Goal: Transaction & Acquisition: Book appointment/travel/reservation

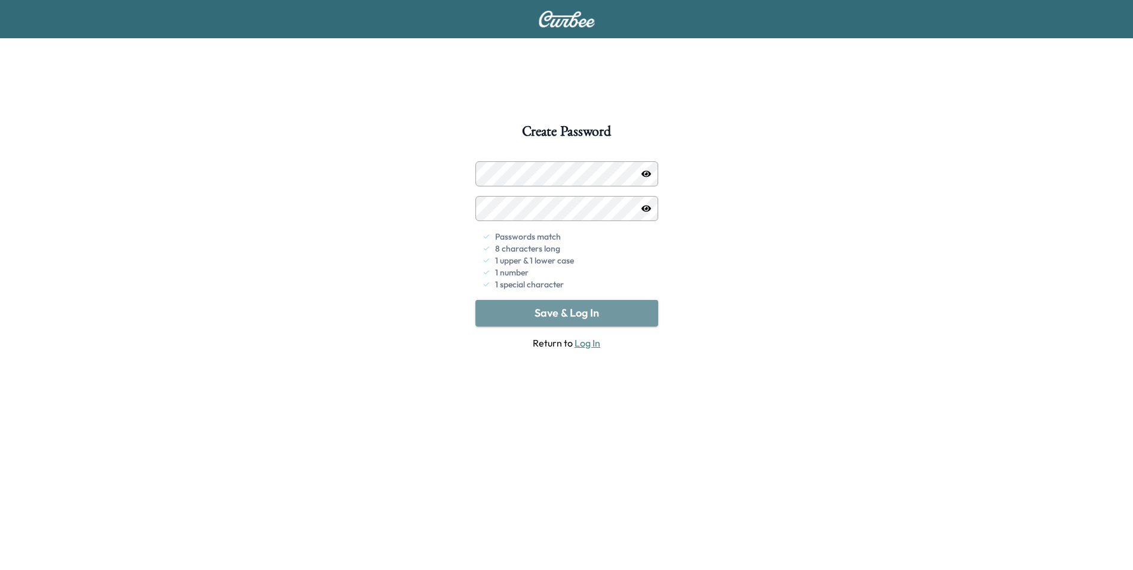
click at [550, 320] on button "Save & Log In" at bounding box center [567, 313] width 183 height 26
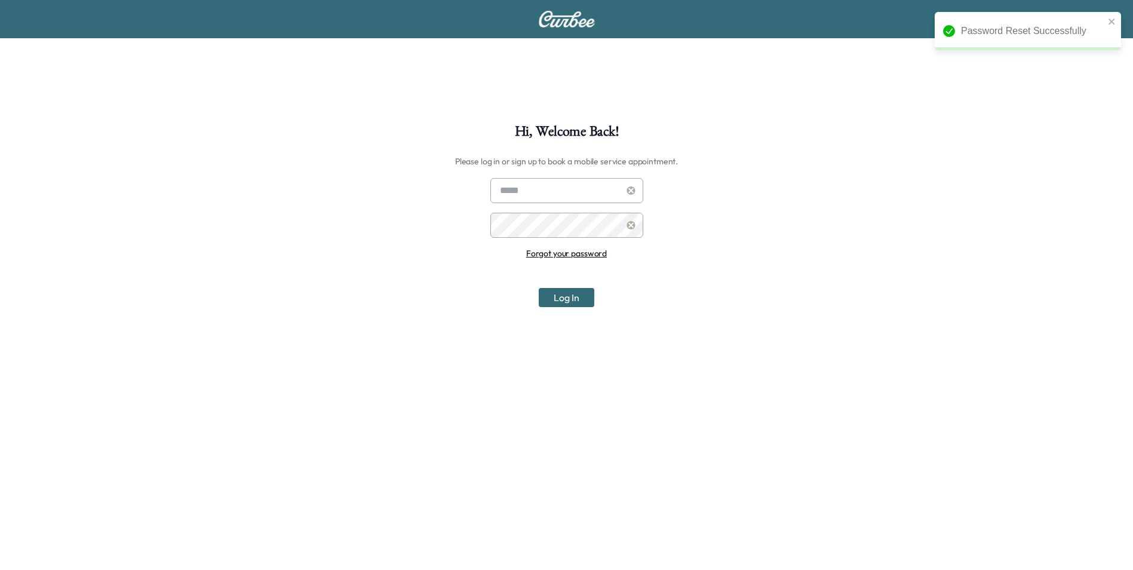
click at [531, 190] on input "text" at bounding box center [567, 190] width 153 height 25
type input "**********"
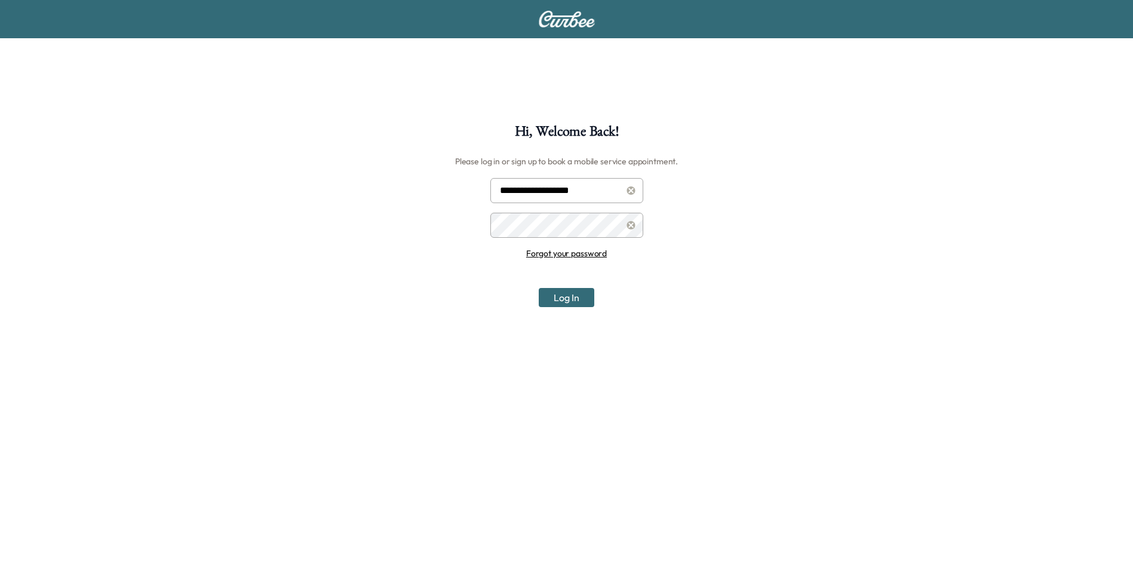
click at [539, 288] on button "Log In" at bounding box center [567, 297] width 56 height 19
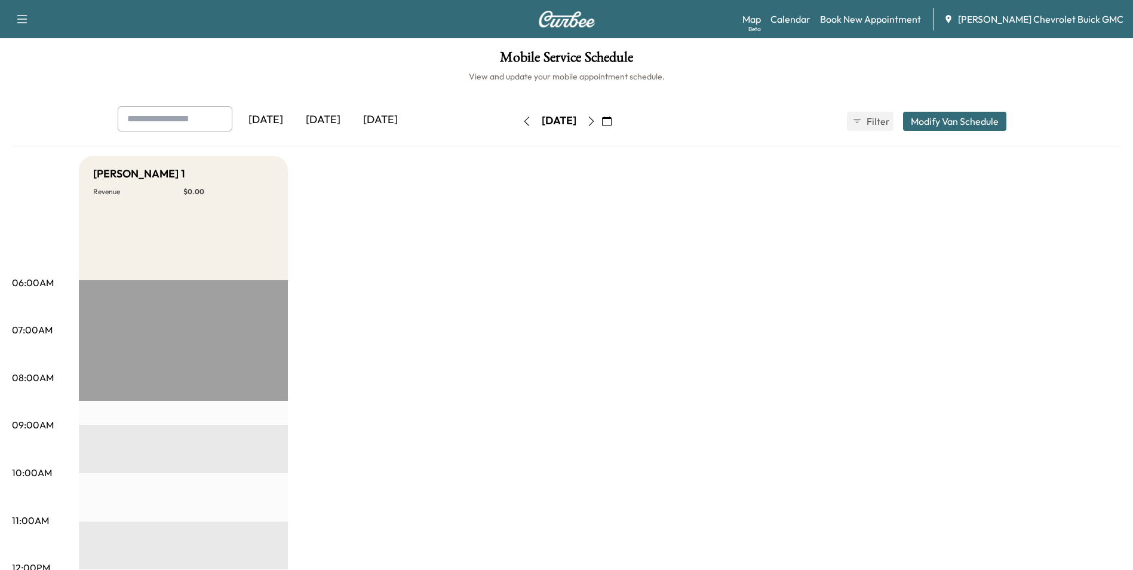
click at [596, 122] on icon "button" at bounding box center [592, 122] width 10 height 10
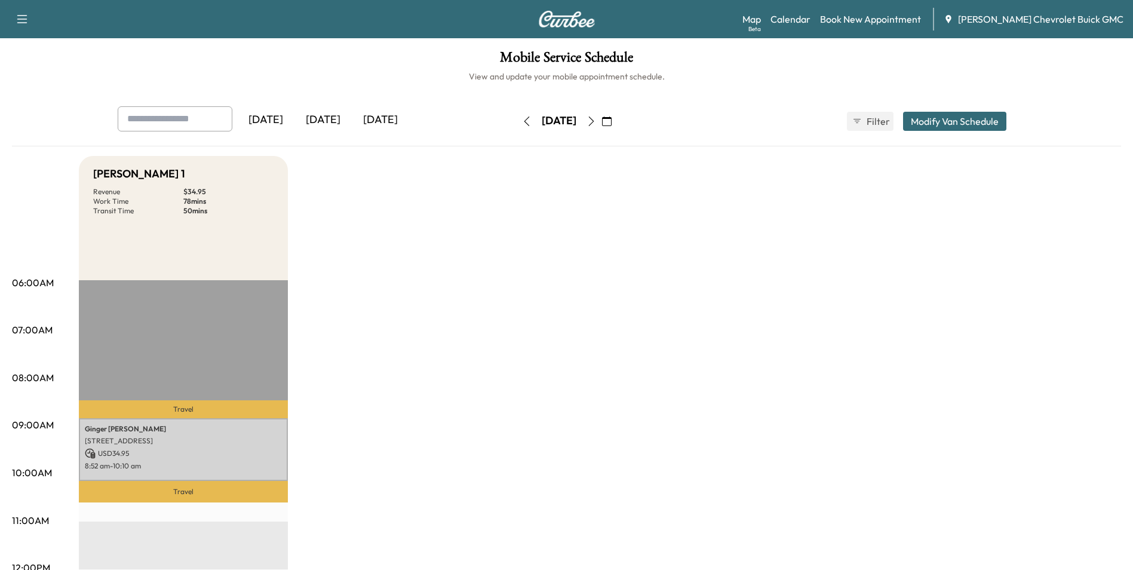
click at [959, 117] on button "Modify Van Schedule" at bounding box center [954, 121] width 103 height 19
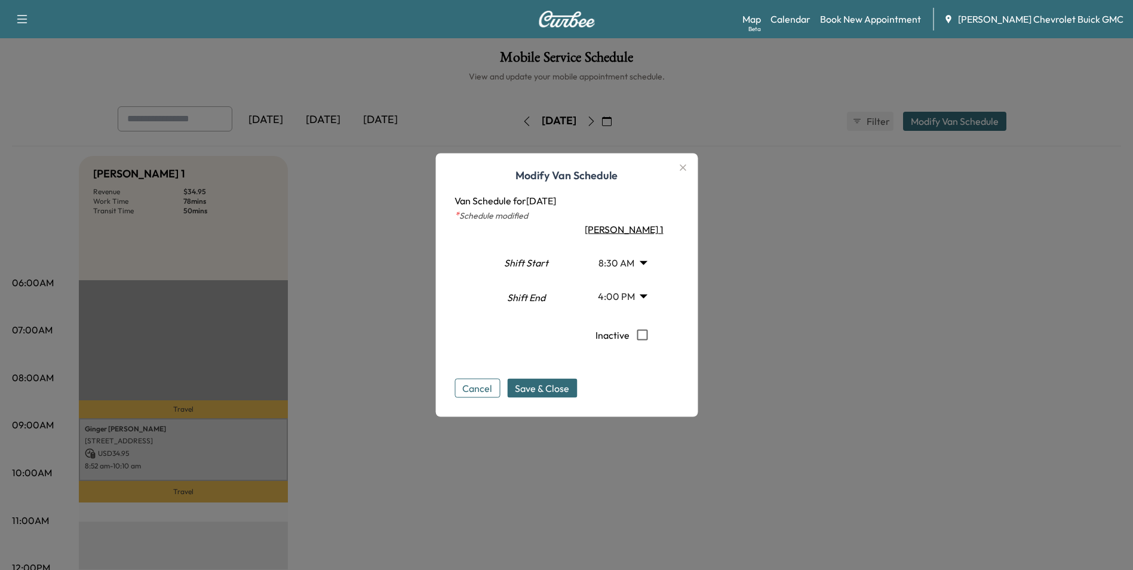
click at [480, 391] on button "Cancel" at bounding box center [477, 388] width 45 height 19
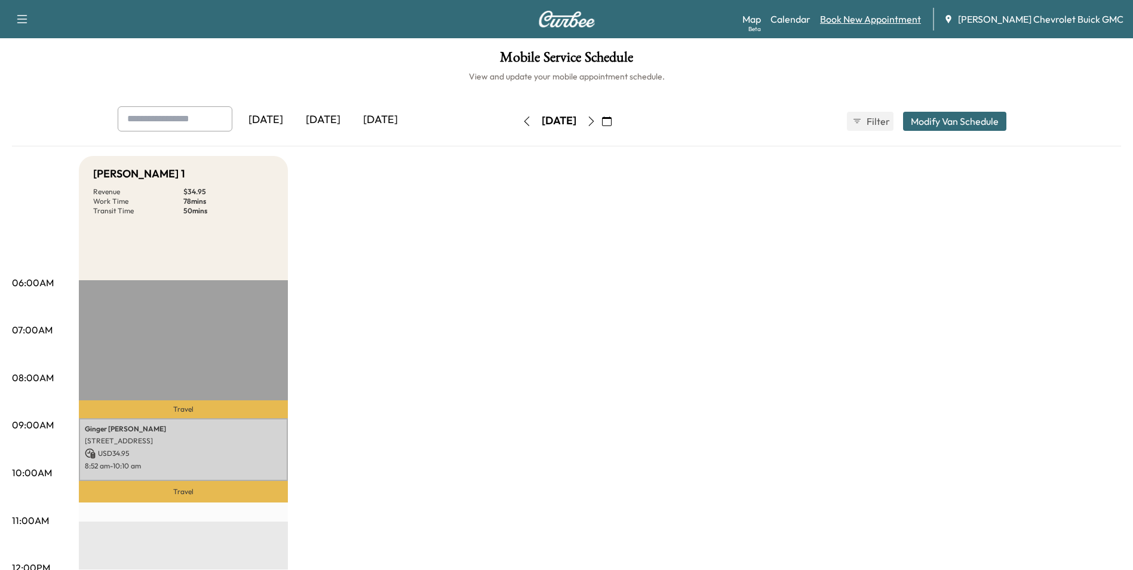
click at [865, 21] on link "Book New Appointment" at bounding box center [870, 19] width 101 height 14
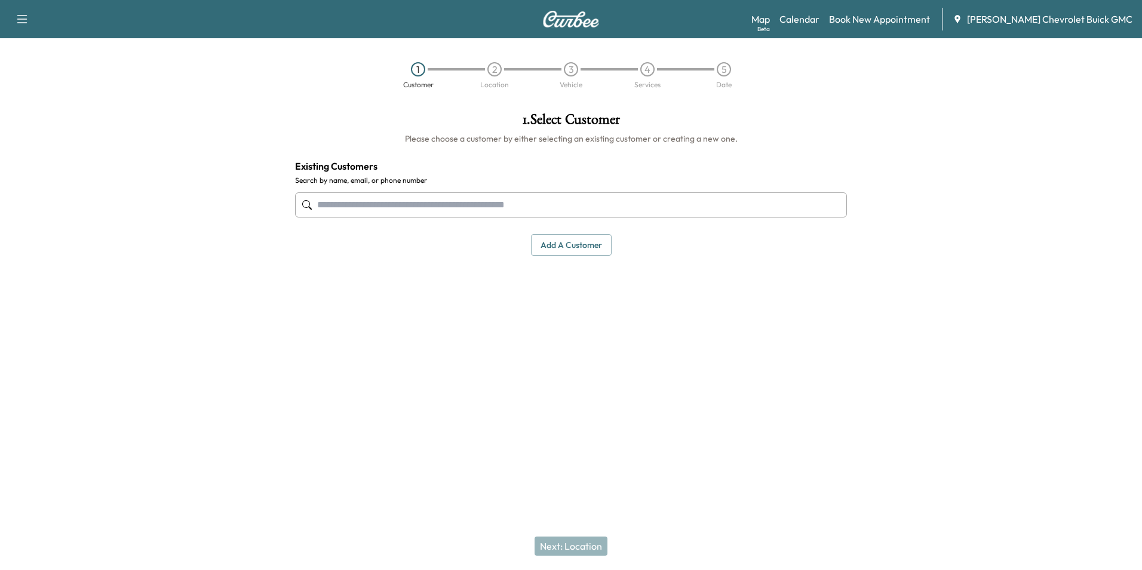
click at [479, 198] on input "text" at bounding box center [571, 204] width 552 height 25
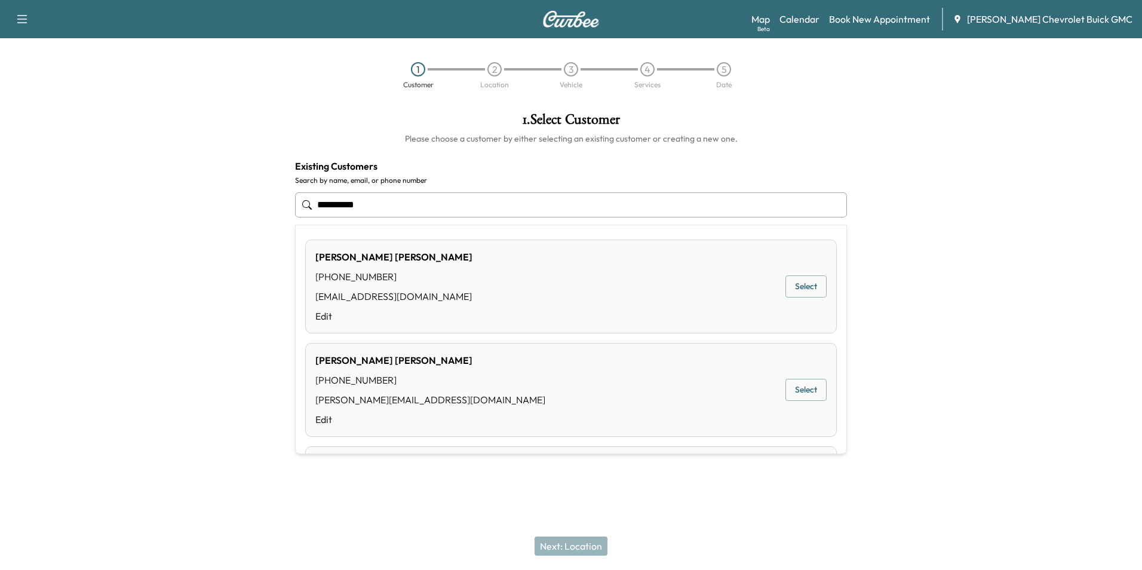
click at [789, 388] on button "Select" at bounding box center [806, 390] width 41 height 22
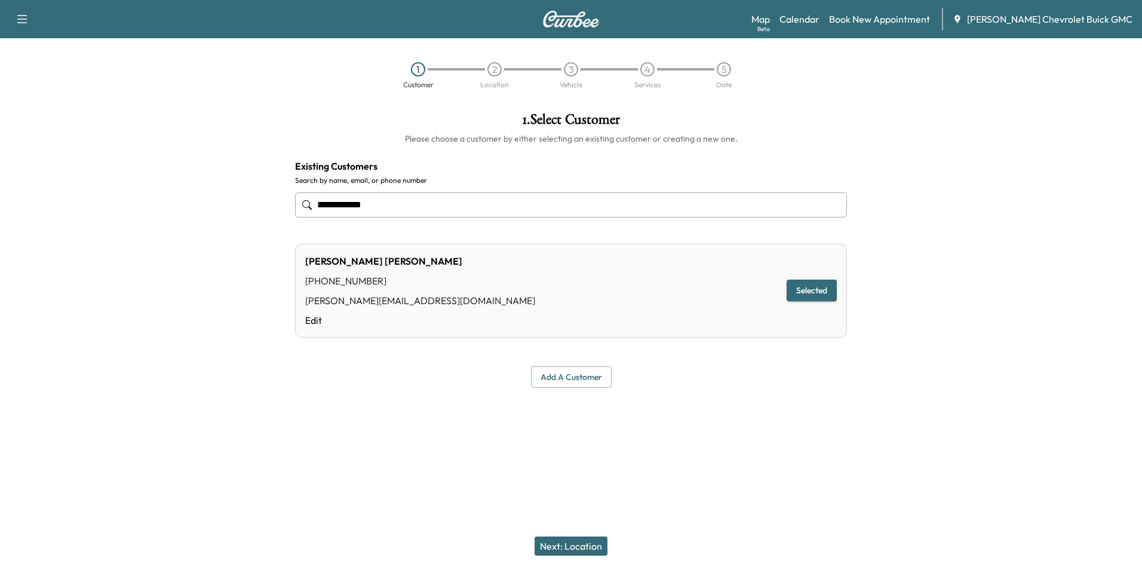
type input "**********"
click at [575, 544] on button "Next: Location" at bounding box center [571, 546] width 73 height 19
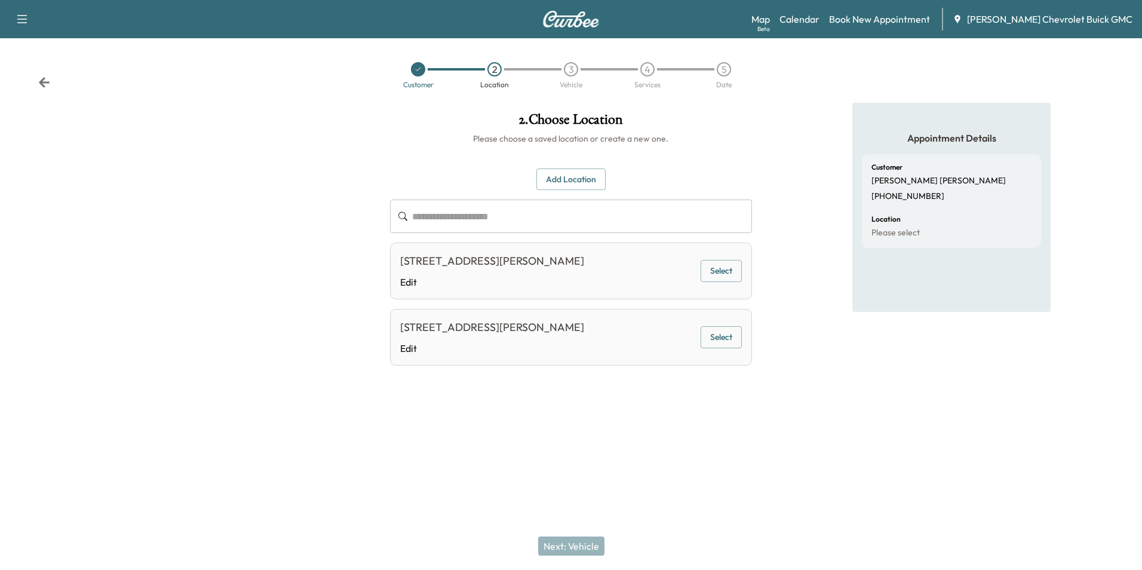
click at [578, 179] on button "Add Location" at bounding box center [571, 180] width 69 height 22
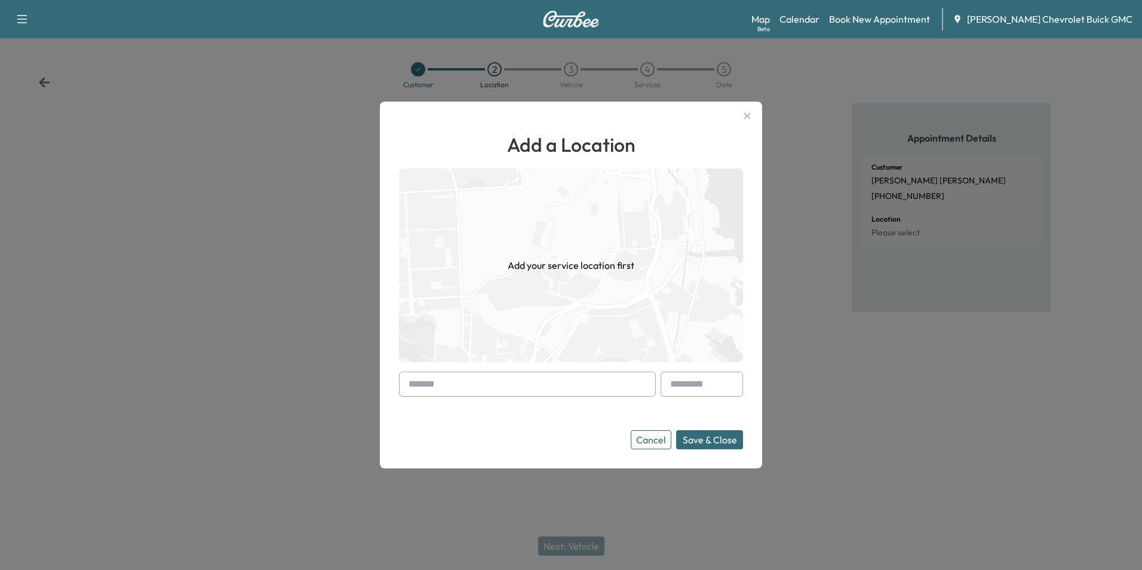
click at [505, 378] on input "text" at bounding box center [527, 384] width 257 height 25
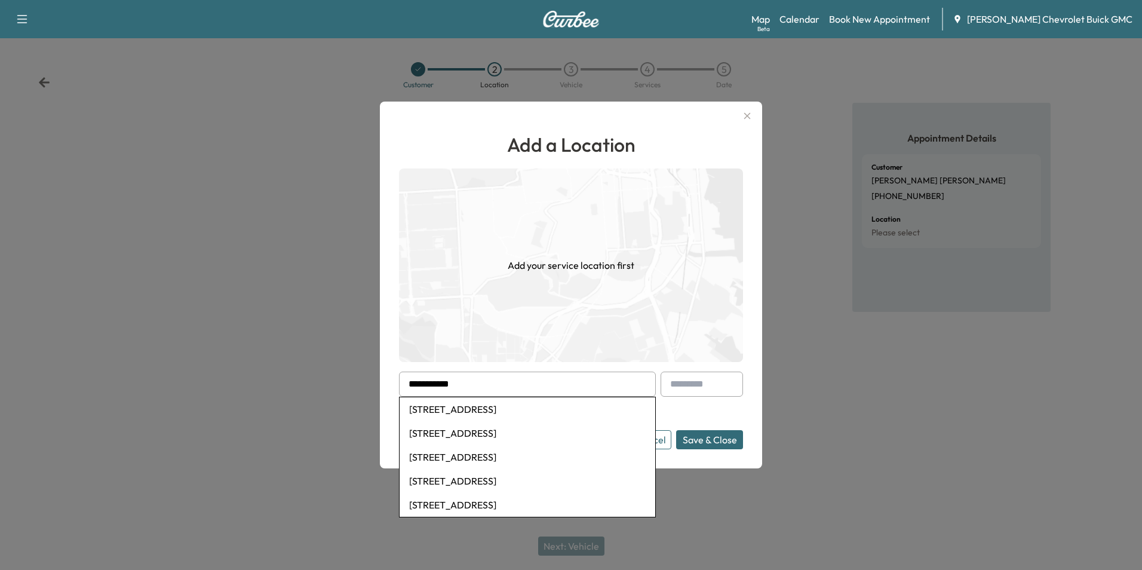
click at [540, 412] on li "[STREET_ADDRESS]" at bounding box center [528, 409] width 256 height 24
type input "**********"
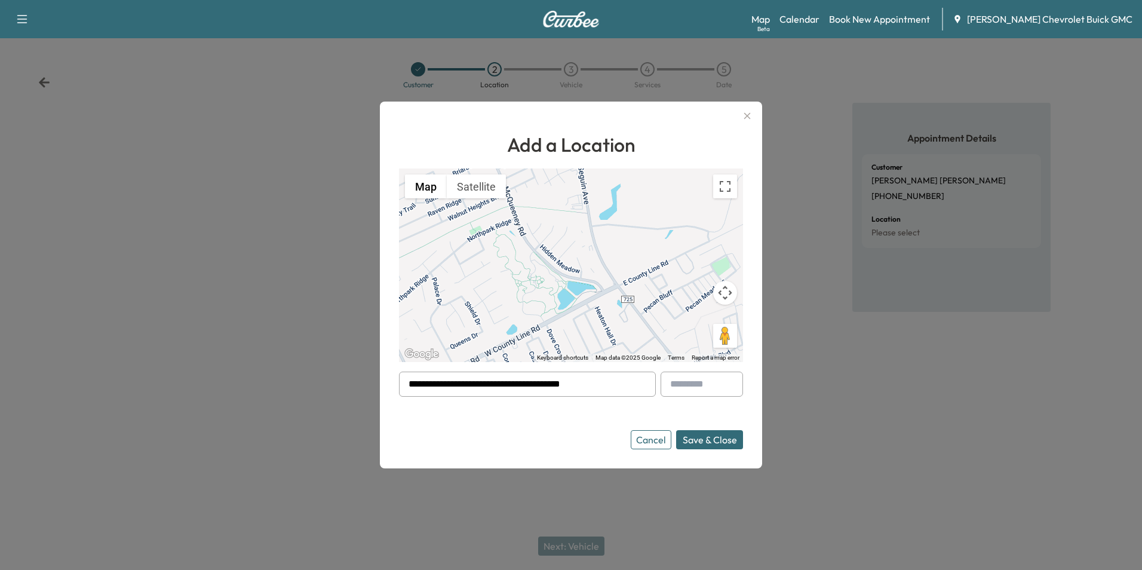
click at [688, 443] on button "Save & Close" at bounding box center [709, 439] width 67 height 19
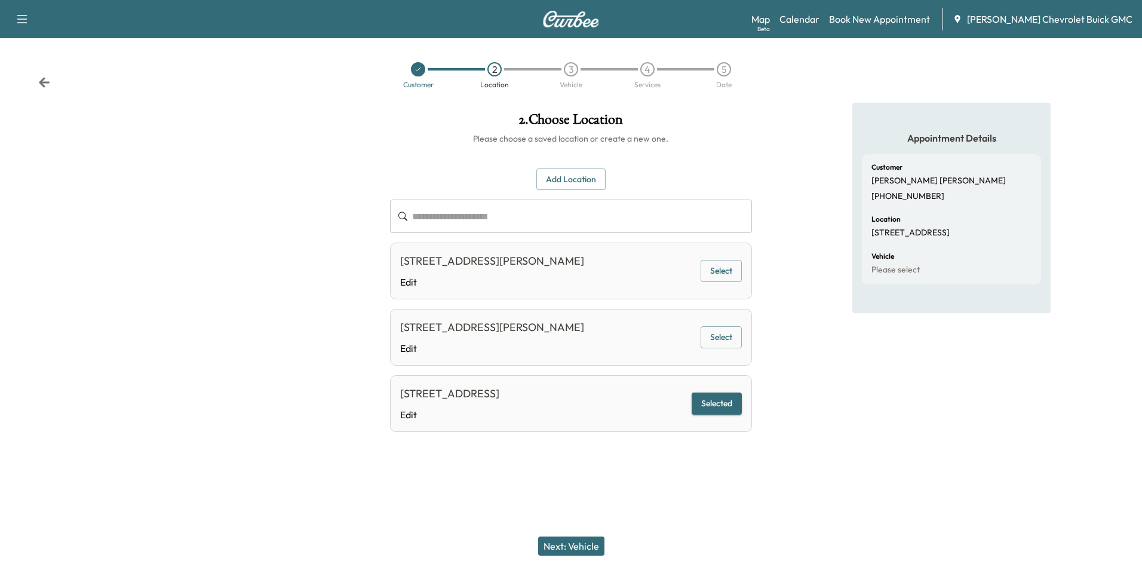
click at [707, 412] on button "Selected" at bounding box center [717, 404] width 50 height 22
click at [569, 544] on button "Next: Vehicle" at bounding box center [571, 546] width 66 height 19
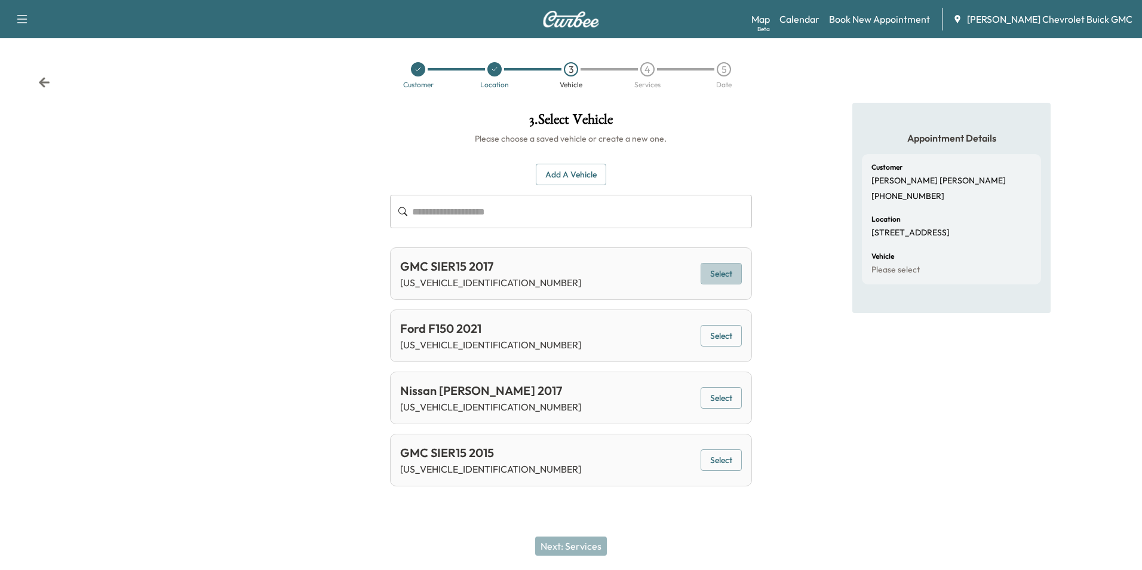
click at [713, 275] on button "Select" at bounding box center [721, 274] width 41 height 22
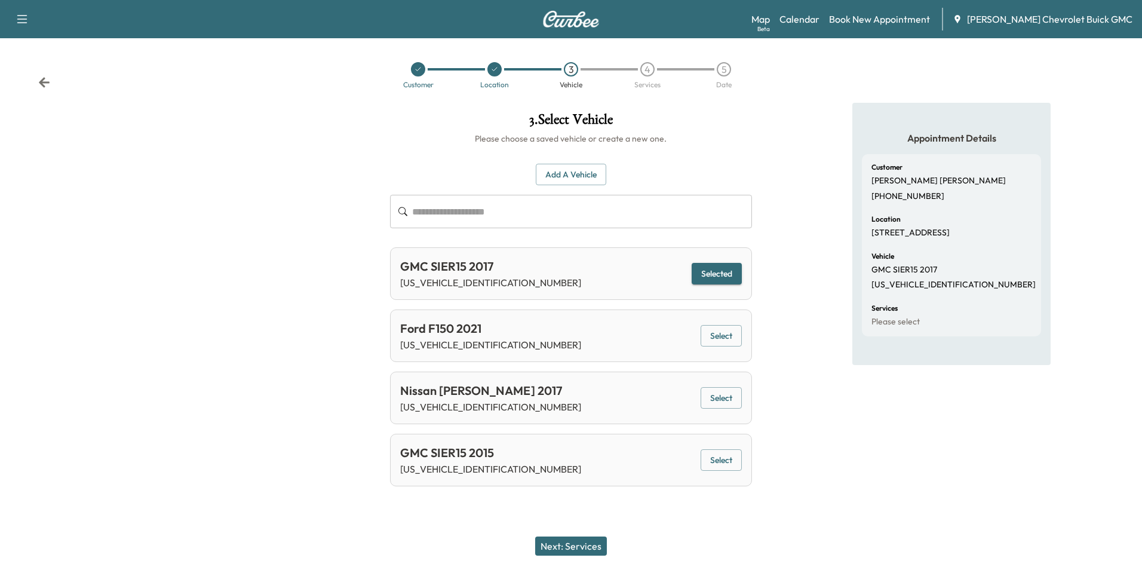
click at [562, 541] on button "Next: Services" at bounding box center [571, 546] width 72 height 19
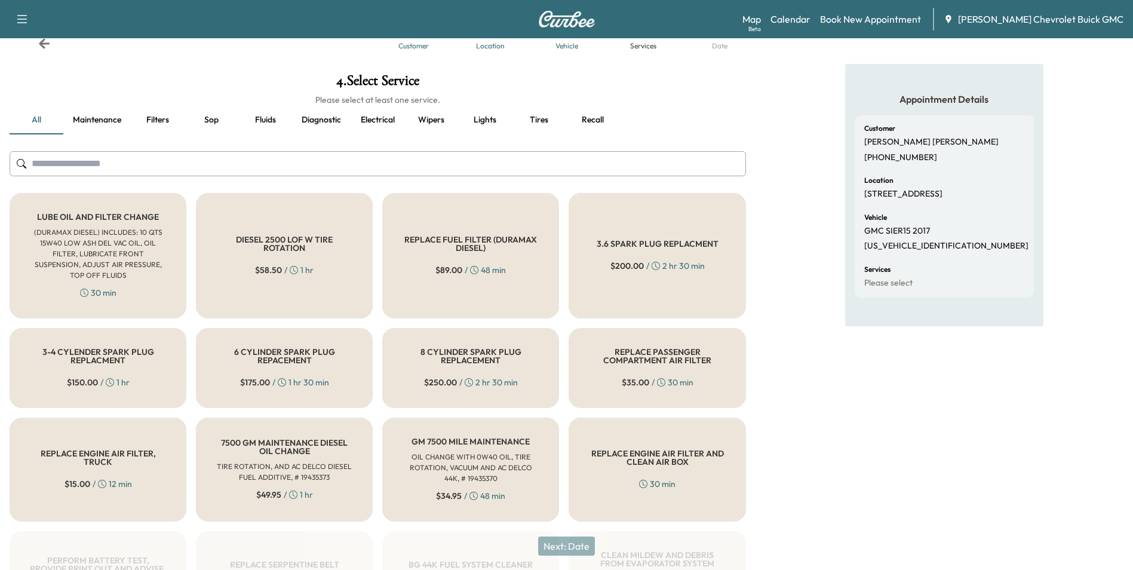
scroll to position [60, 0]
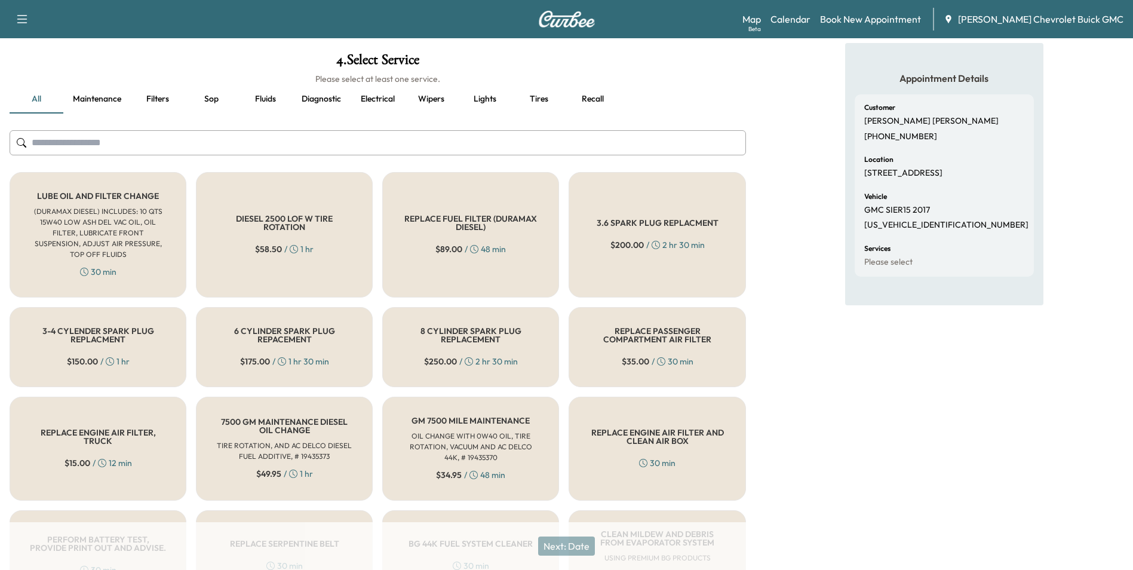
click at [618, 335] on div "REPLACE PASSENGER COMPARTMENT AIR FILTER $ 35.00 / 30 min" at bounding box center [657, 347] width 177 height 80
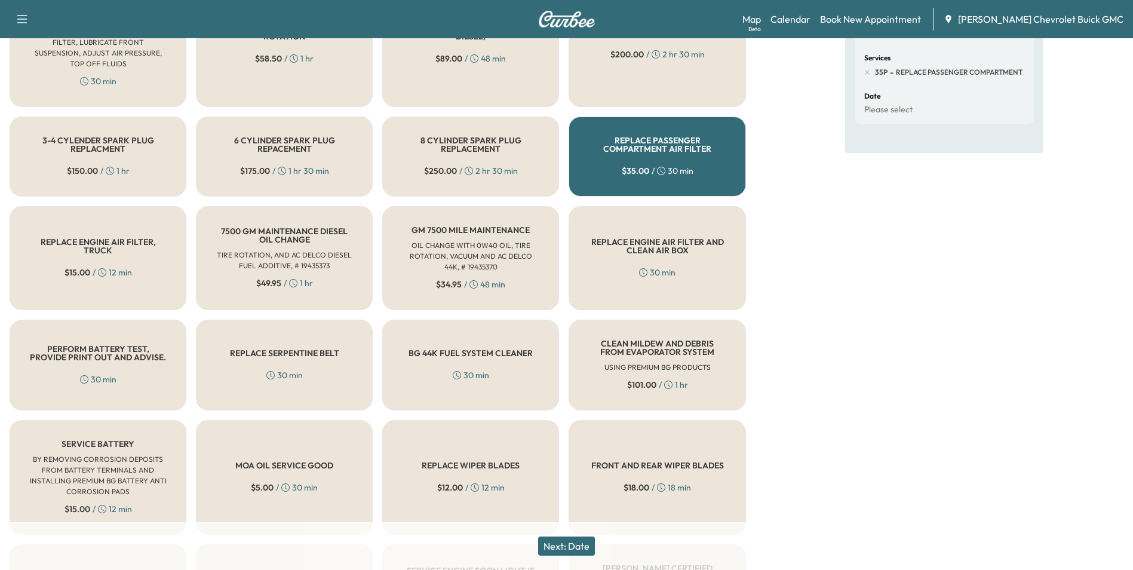
scroll to position [299, 0]
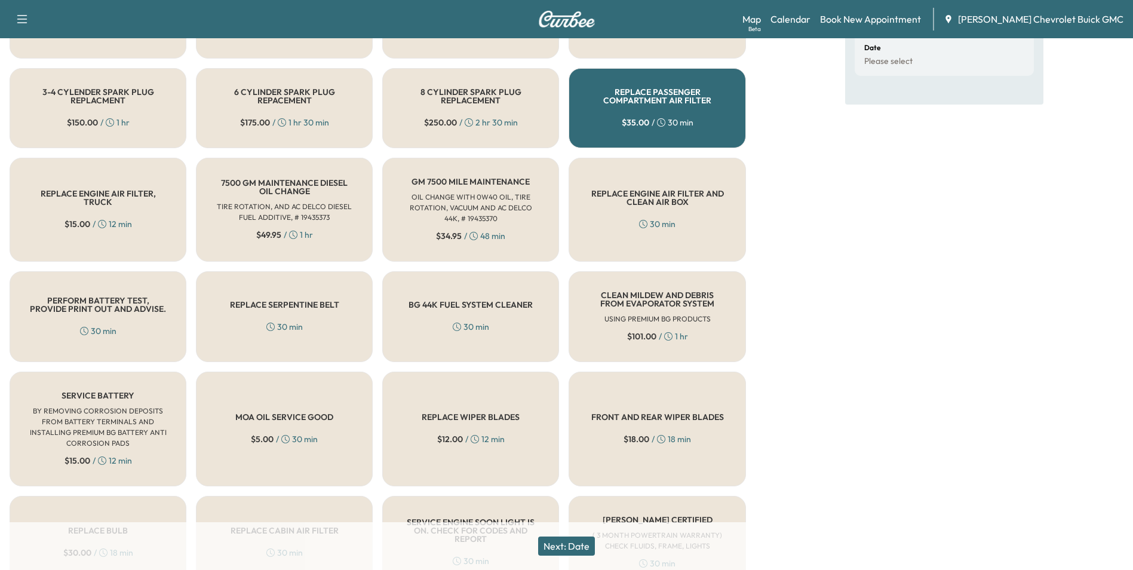
click at [120, 218] on div "$ 15.00 / 12 min" at bounding box center [99, 224] width 68 height 12
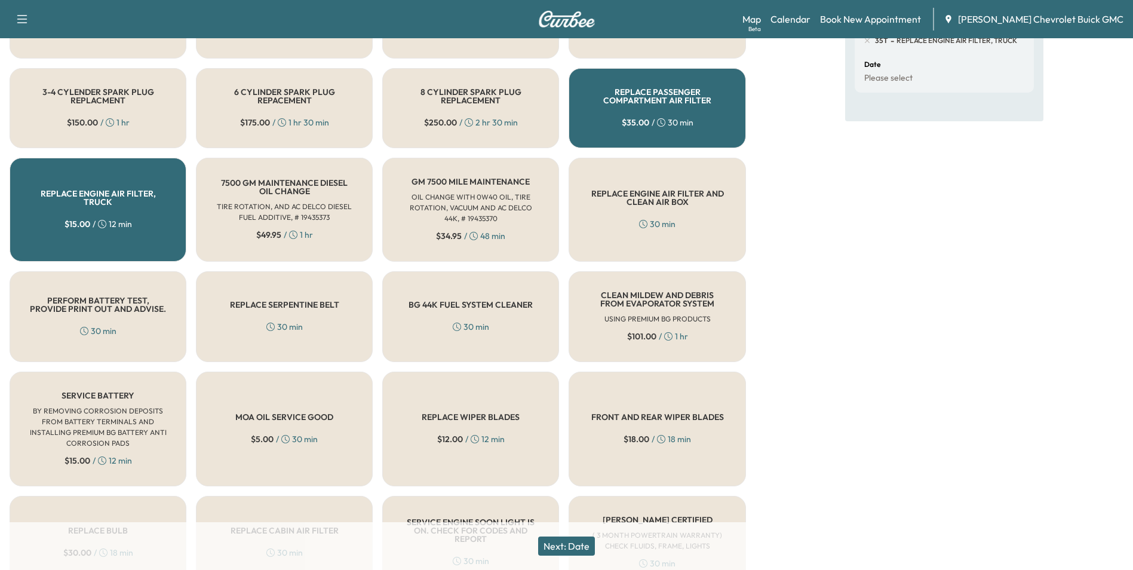
click at [281, 304] on div "REPLACE SERPENTINE BELT 30 min" at bounding box center [284, 316] width 177 height 91
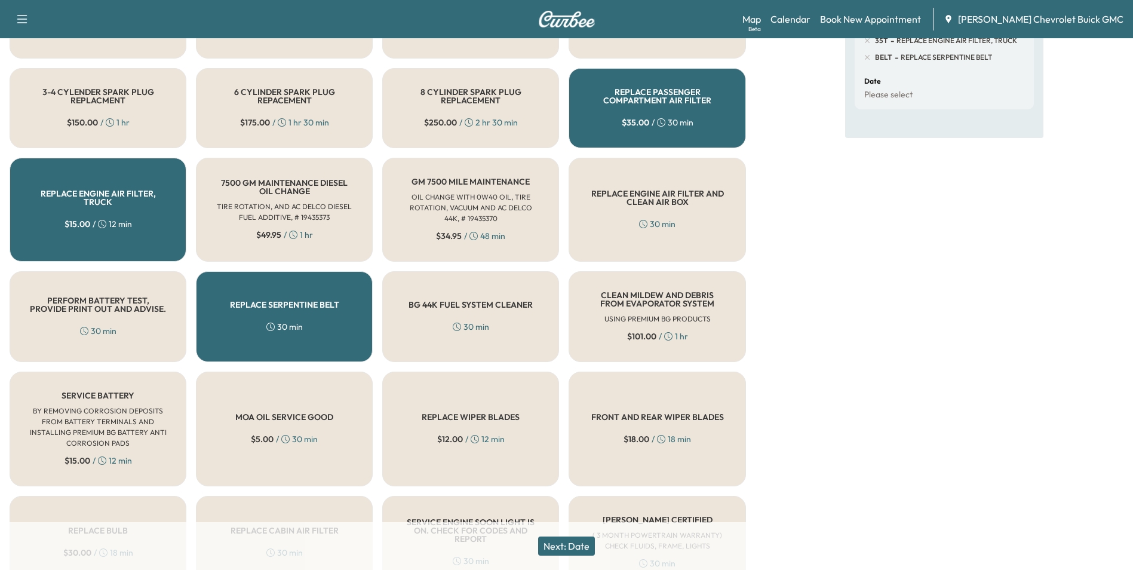
click at [519, 413] on h5 "REPLACE WIPER BLADES" at bounding box center [471, 417] width 98 height 8
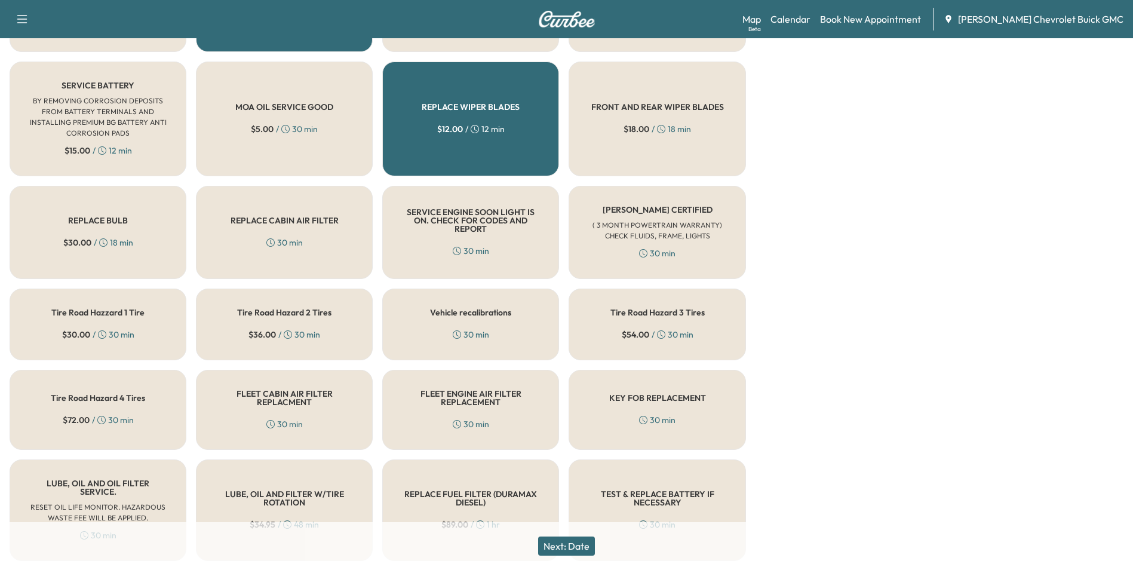
scroll to position [657, 0]
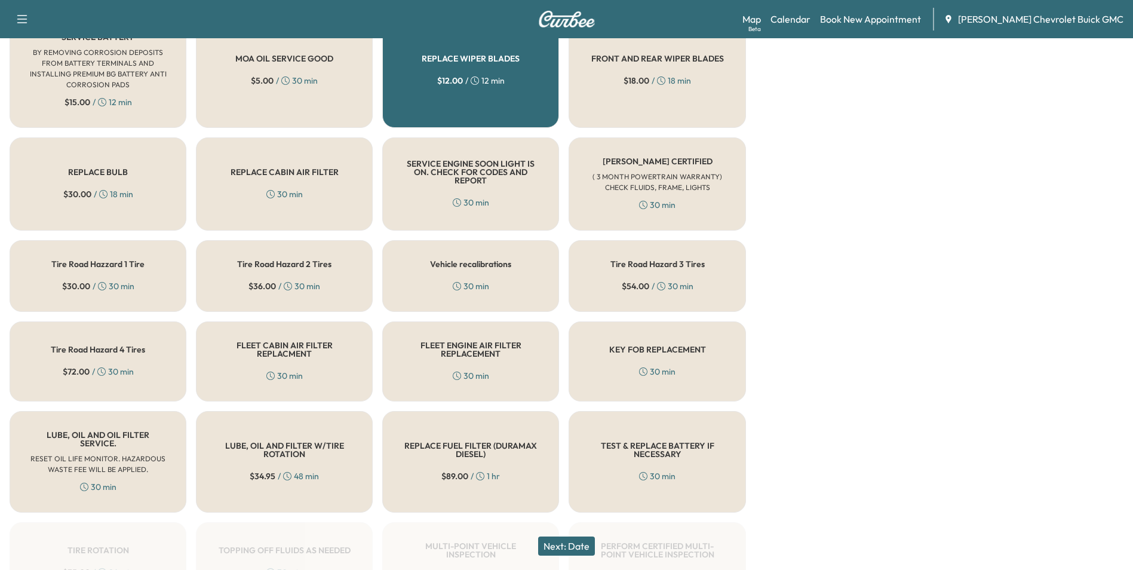
click at [296, 442] on h5 "LUBE, OIL AND FILTER W/TIRE ROTATION" at bounding box center [284, 450] width 137 height 17
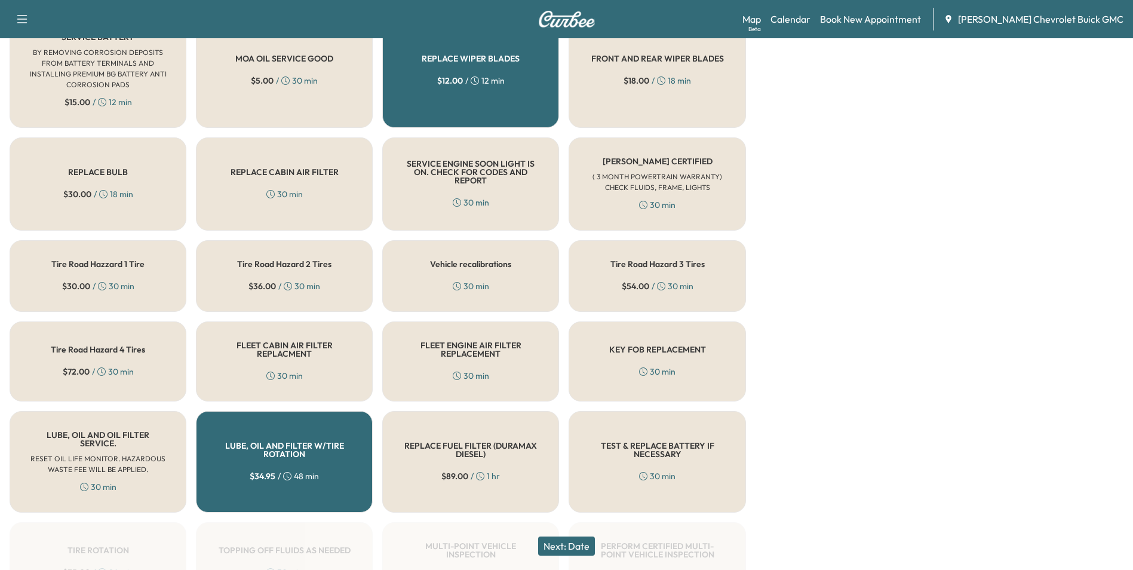
click at [569, 541] on button "Next: Date" at bounding box center [566, 546] width 57 height 19
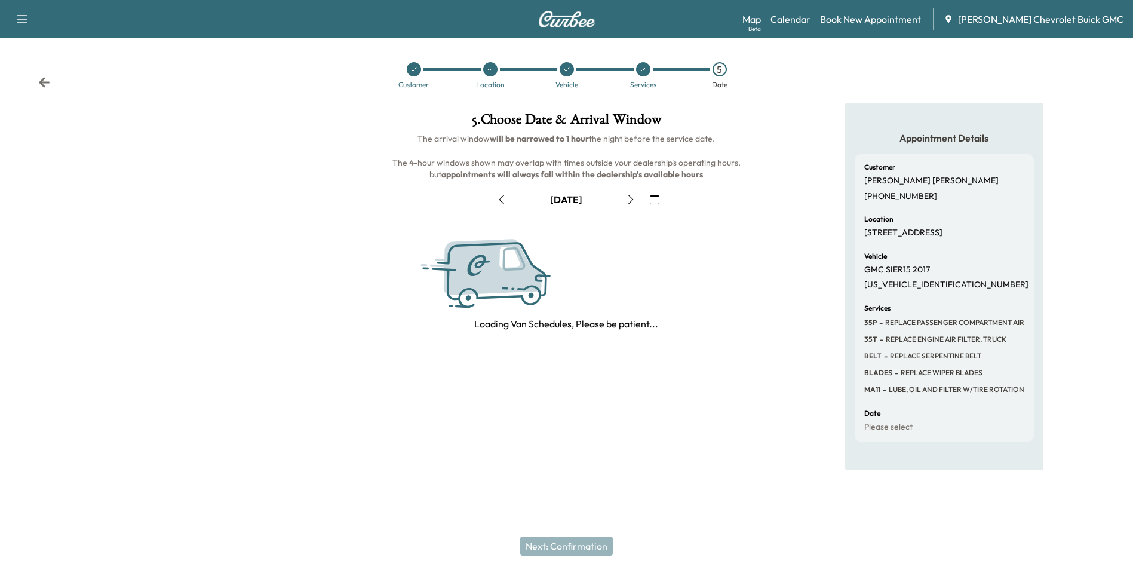
scroll to position [0, 0]
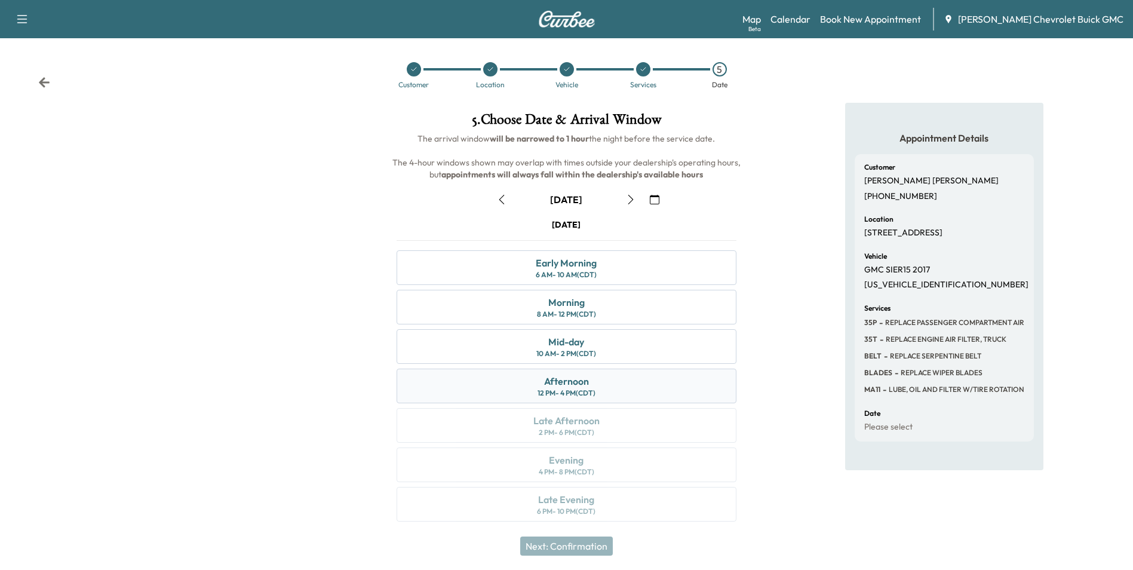
click at [621, 385] on div "Afternoon 12 PM - 4 PM (CDT)" at bounding box center [566, 386] width 339 height 35
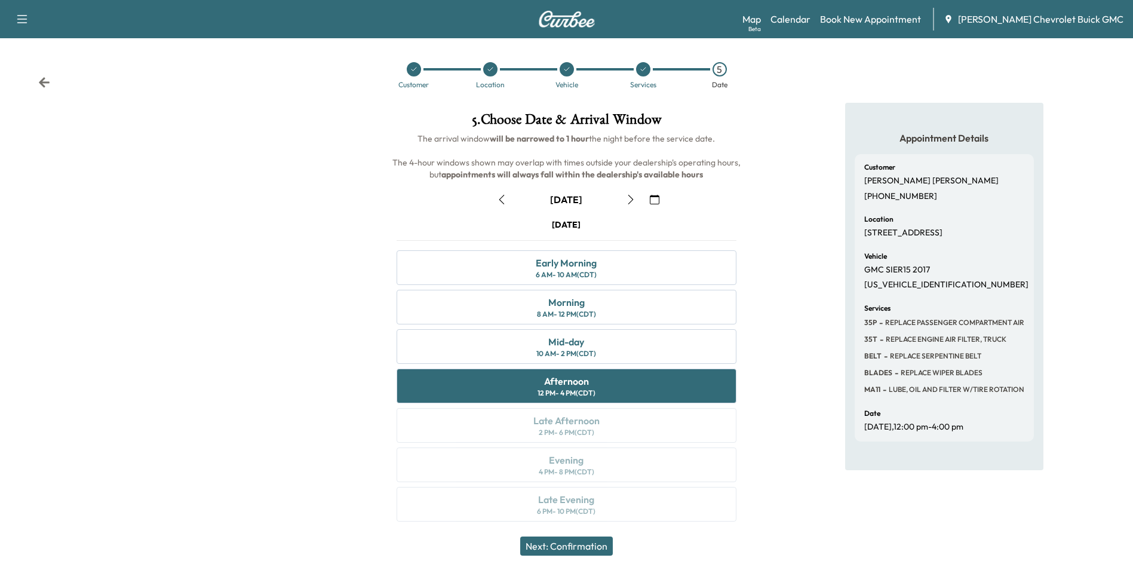
click at [588, 546] on button "Next: Confirmation" at bounding box center [566, 546] width 93 height 19
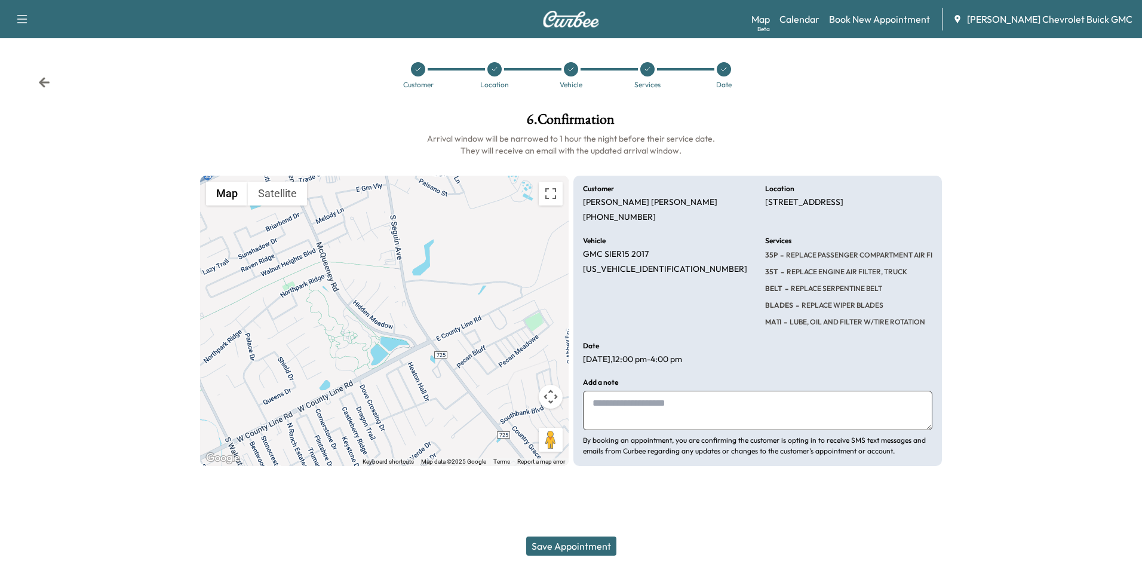
click at [604, 414] on textarea at bounding box center [758, 410] width 350 height 39
type textarea "**********"
click at [584, 537] on button "Save Appointment" at bounding box center [571, 546] width 90 height 19
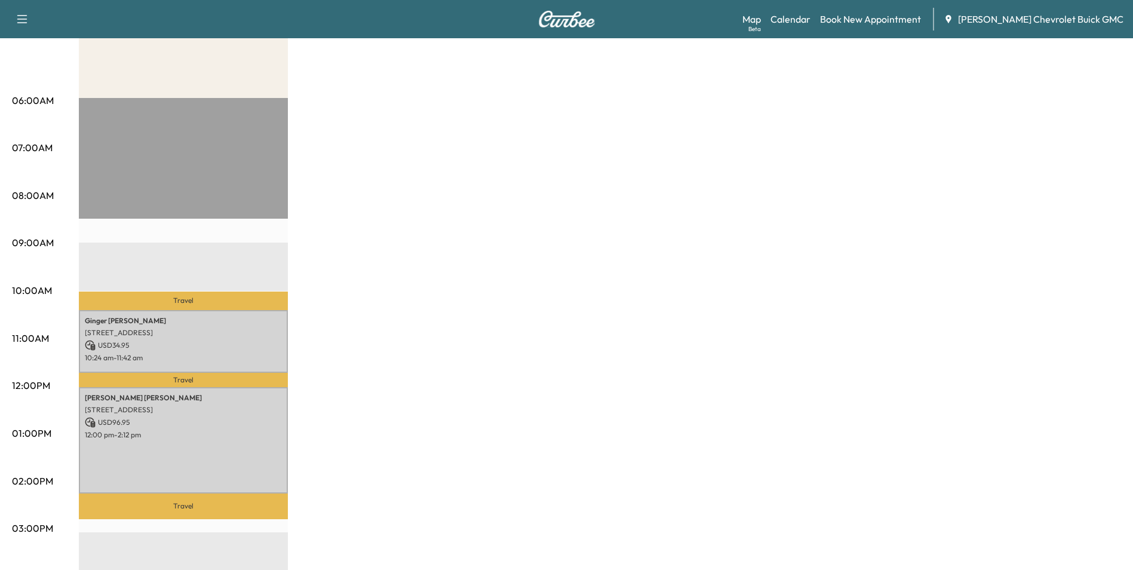
scroll to position [179, 0]
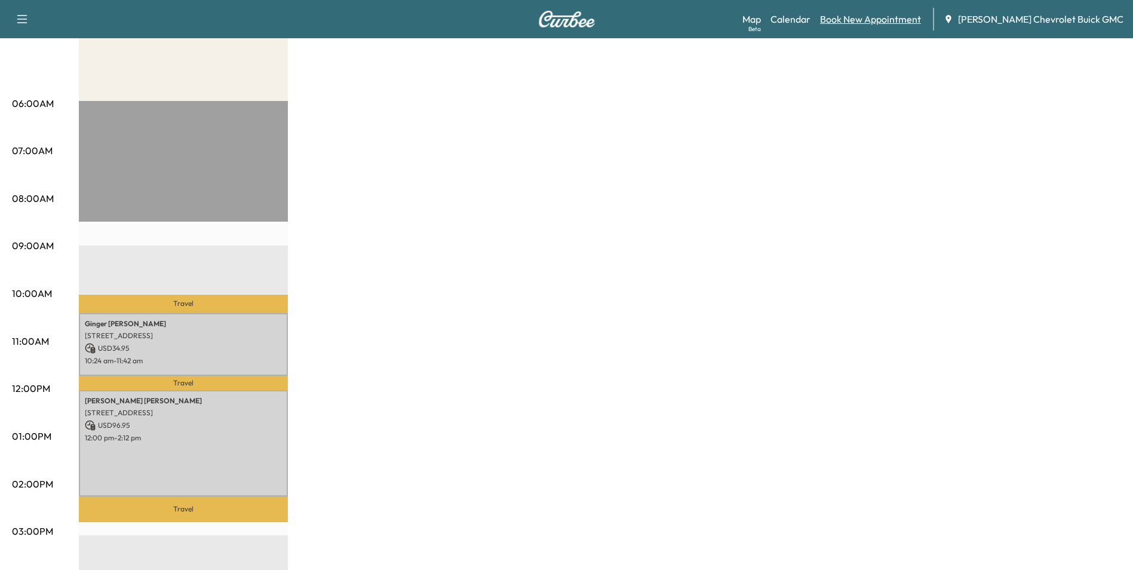
click at [913, 23] on link "Book New Appointment" at bounding box center [870, 19] width 101 height 14
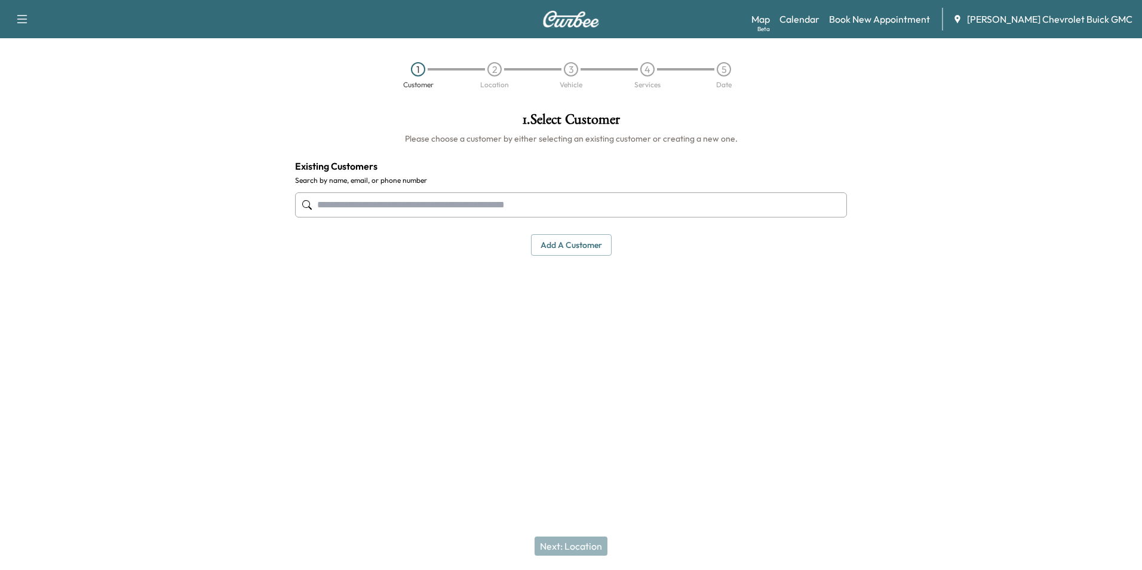
click at [452, 215] on input "text" at bounding box center [571, 204] width 552 height 25
type input "*"
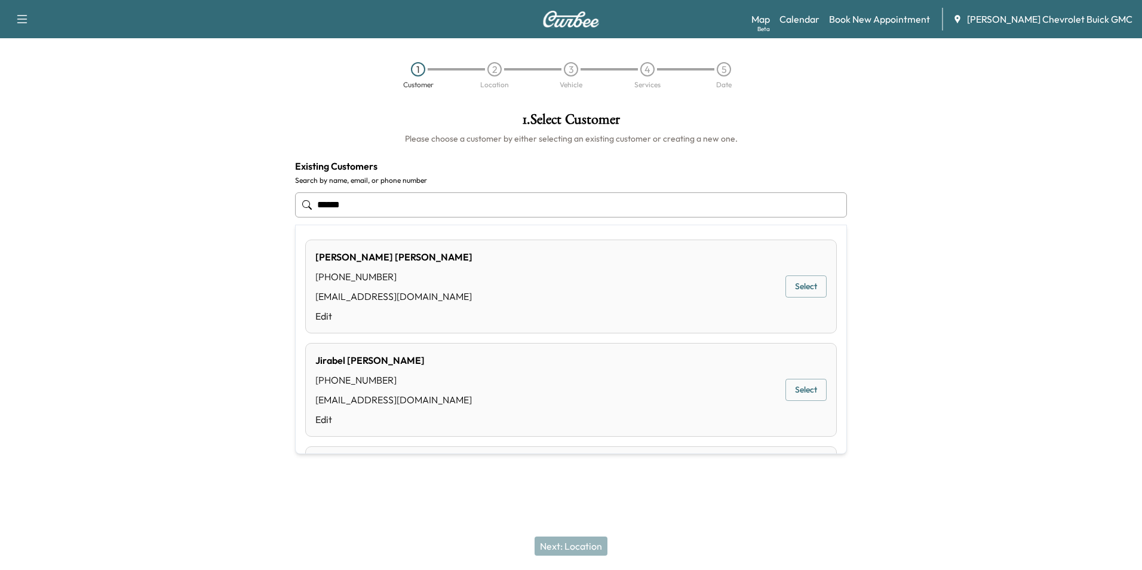
type input "******"
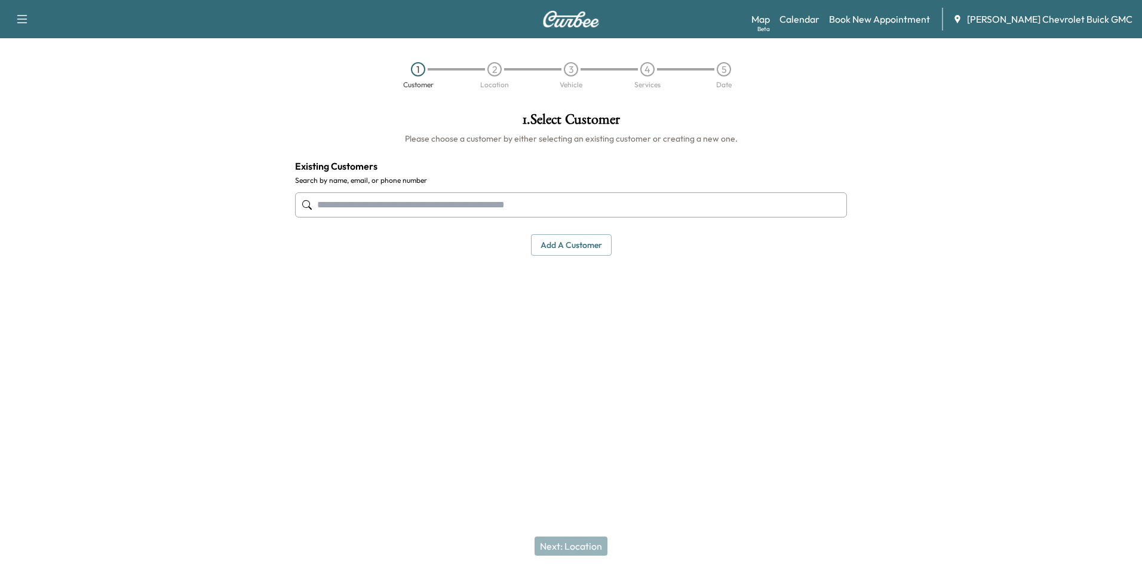
click at [395, 203] on input "text" at bounding box center [571, 204] width 552 height 25
type input "**********"
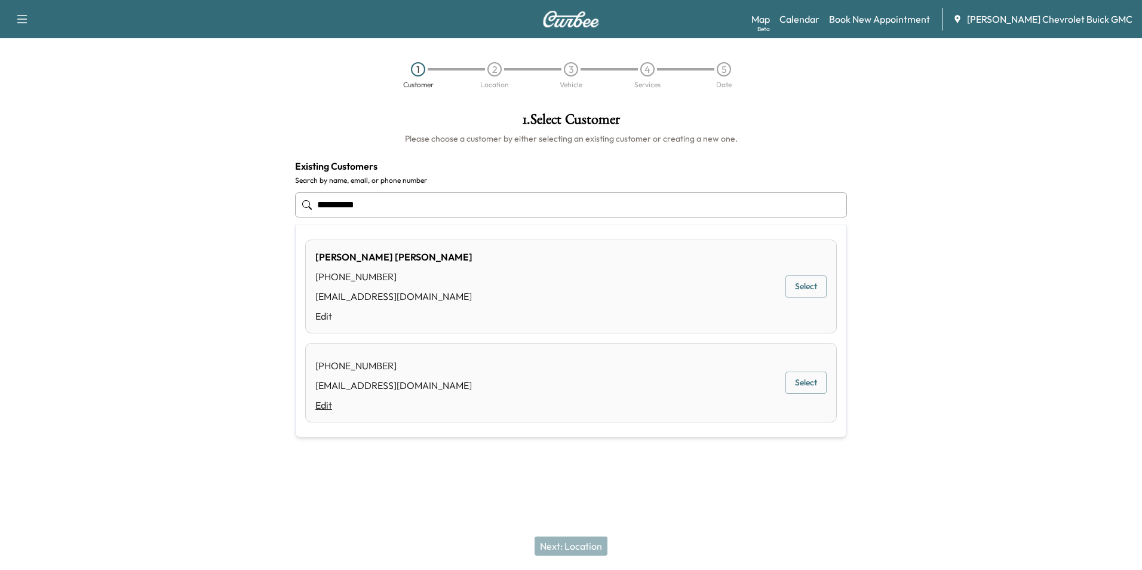
click at [330, 406] on link "Edit" at bounding box center [393, 405] width 157 height 14
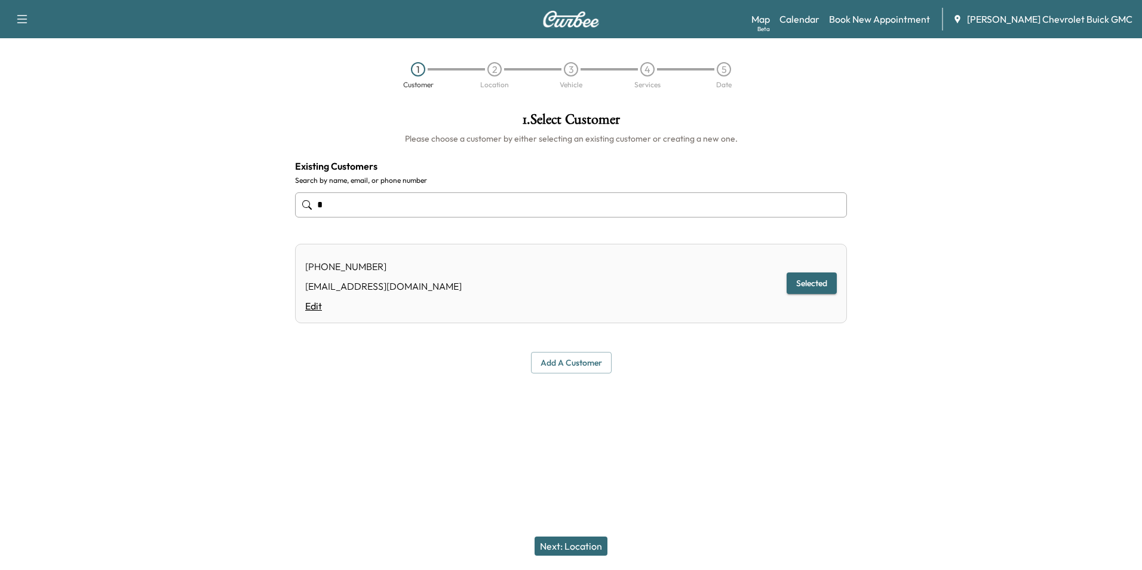
click at [308, 309] on link "Edit" at bounding box center [383, 306] width 157 height 14
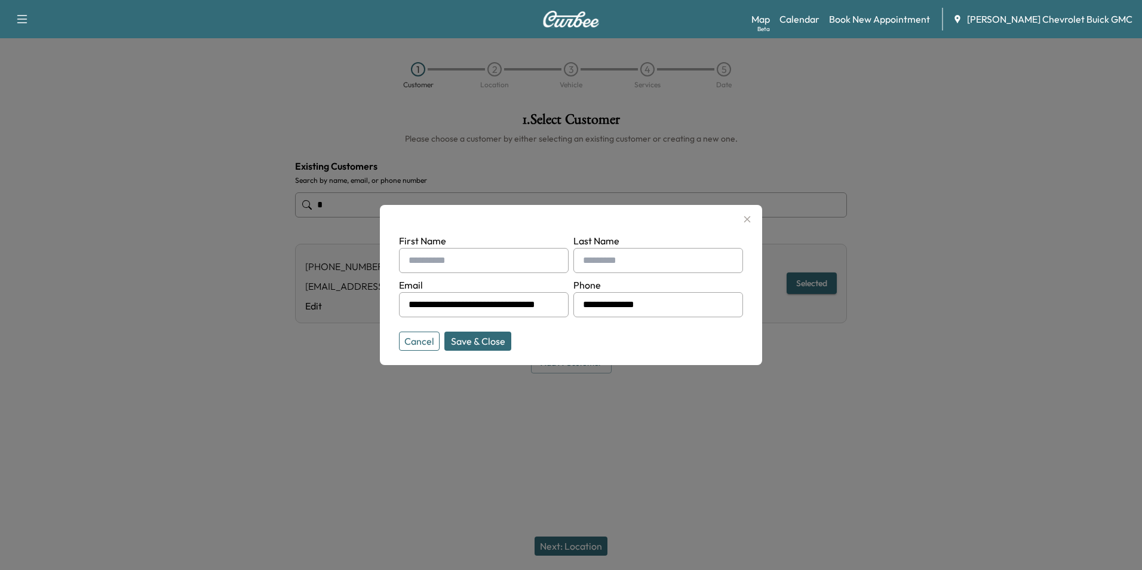
click at [422, 343] on button "Cancel" at bounding box center [419, 341] width 41 height 19
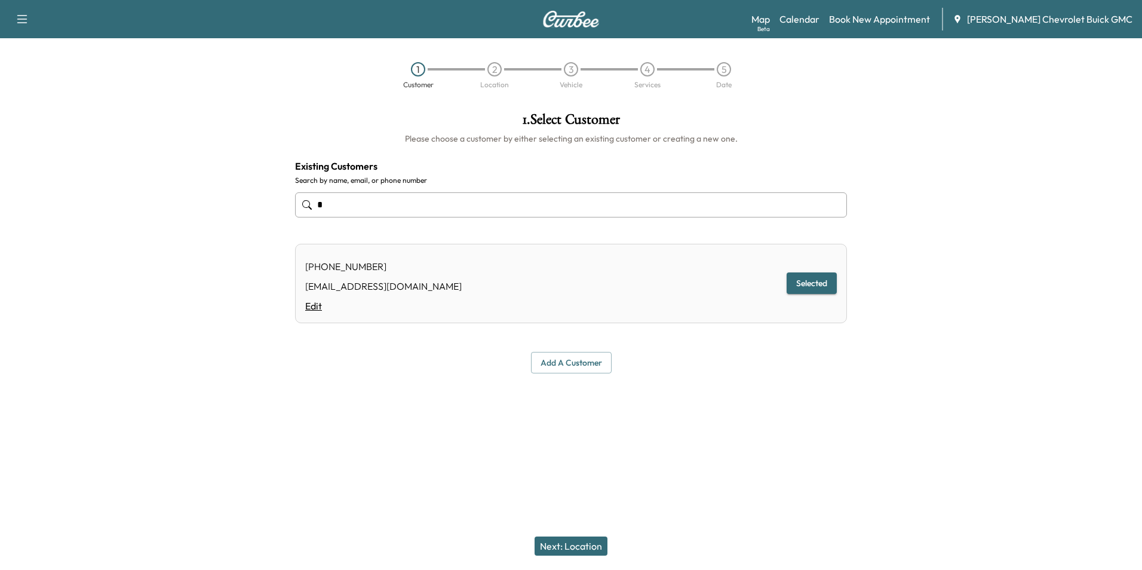
click at [313, 307] on link "Edit" at bounding box center [383, 306] width 157 height 14
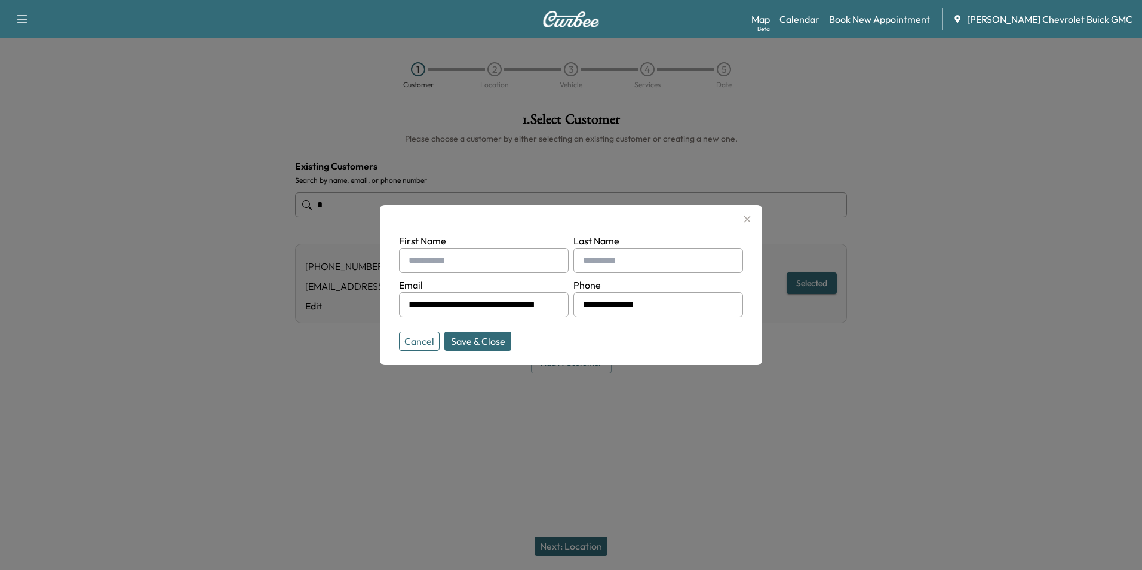
click at [418, 339] on button "Cancel" at bounding box center [419, 341] width 41 height 19
